Goal: Find contact information: Find contact information

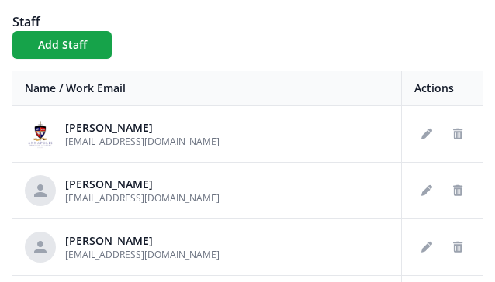
click at [287, 14] on h1 "Staff" at bounding box center [247, 21] width 470 height 19
click at [168, 130] on div "Travis Lockyer tlockyer@aca-cc.org" at bounding box center [207, 134] width 364 height 31
click at [102, 129] on div "Travis Lockyer" at bounding box center [142, 128] width 154 height 16
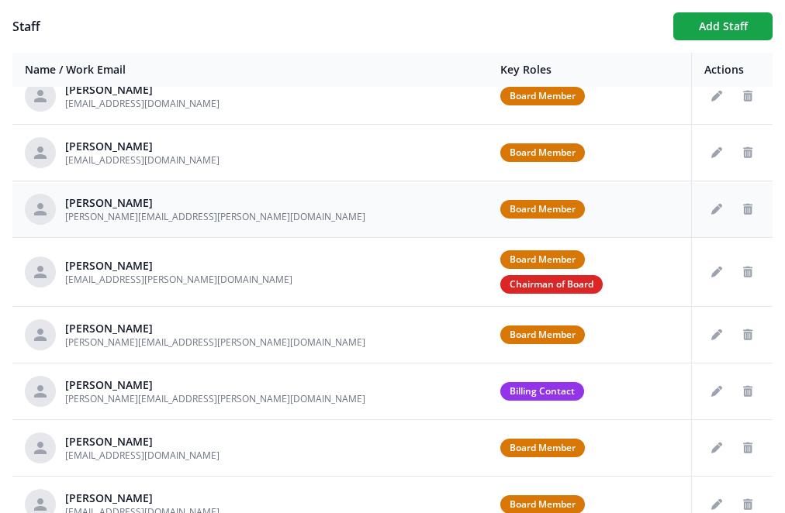
scroll to position [135, 0]
